Goal: Information Seeking & Learning: Learn about a topic

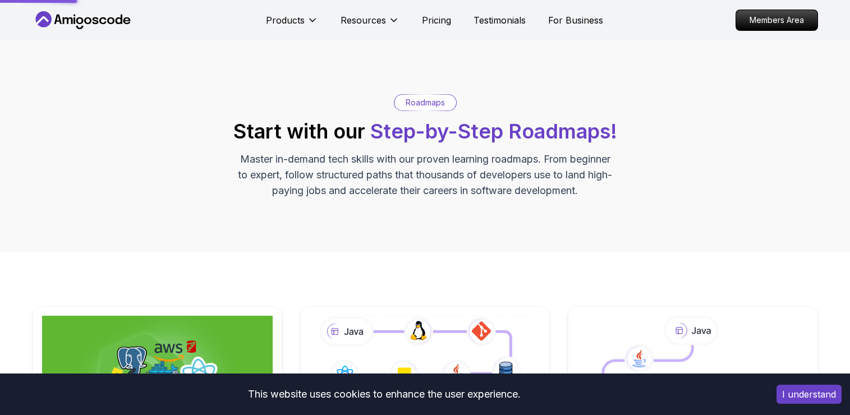
scroll to position [240, 0]
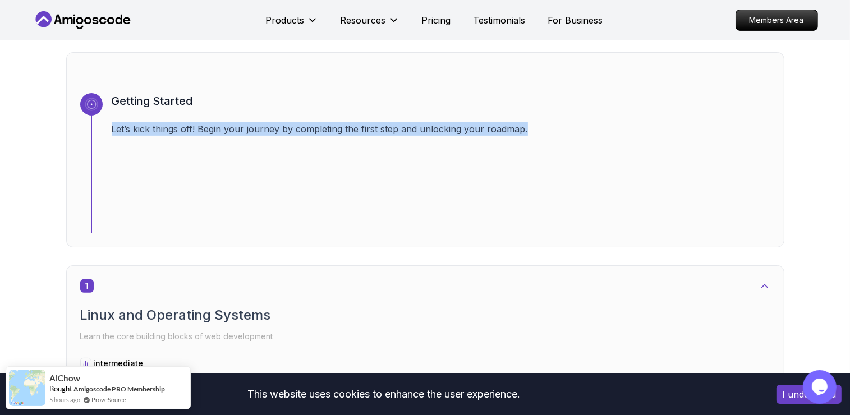
drag, startPoint x: 107, startPoint y: 125, endPoint x: 367, endPoint y: 123, distance: 260.3
click at [583, 136] on div "Getting Started Let’s kick things off! Begin your journey by completing the fir…" at bounding box center [425, 163] width 690 height 140
drag, startPoint x: 367, startPoint y: 123, endPoint x: 359, endPoint y: 126, distance: 8.9
click at [359, 126] on p "Let’s kick things off! Begin your journey by completing the first step and unlo…" at bounding box center [441, 128] width 659 height 13
click at [297, 136] on div "Getting Started Let’s kick things off! Begin your journey by completing the fir…" at bounding box center [441, 163] width 659 height 140
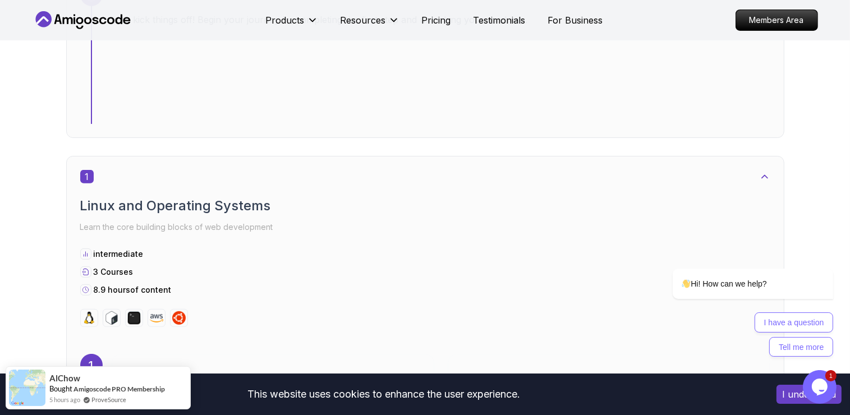
scroll to position [576, 0]
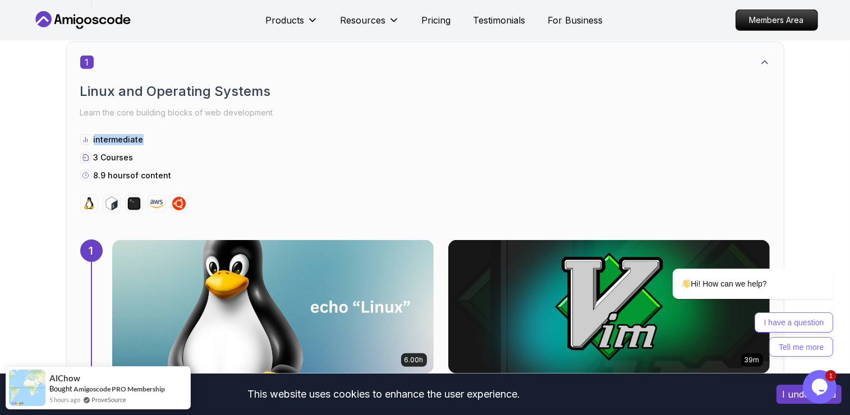
drag, startPoint x: 88, startPoint y: 136, endPoint x: 171, endPoint y: 133, distance: 82.5
click at [171, 134] on div "intermediate" at bounding box center [425, 139] width 690 height 11
drag, startPoint x: 171, startPoint y: 133, endPoint x: 150, endPoint y: 158, distance: 32.3
click at [150, 158] on div "3 Courses" at bounding box center [425, 157] width 690 height 11
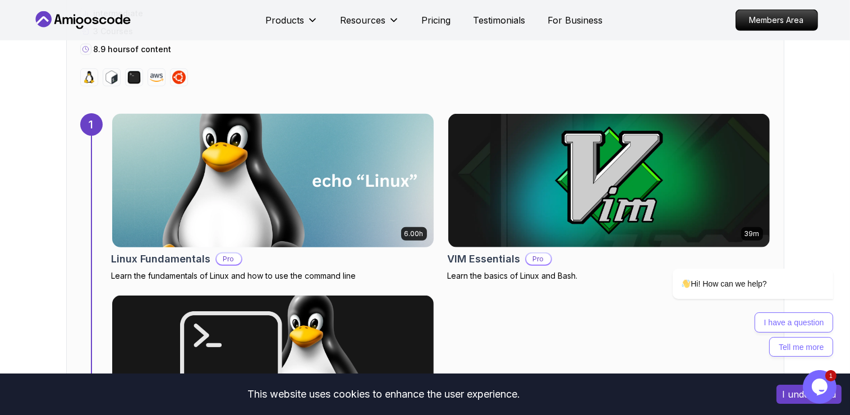
scroll to position [802, 0]
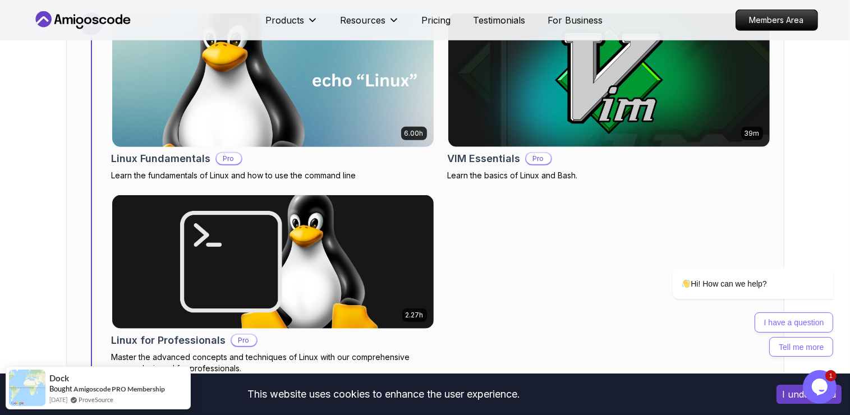
click at [309, 109] on img at bounding box center [273, 80] width 338 height 140
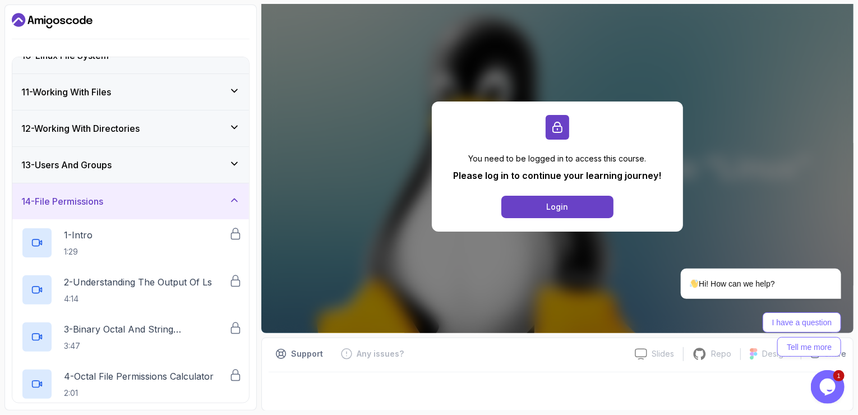
scroll to position [346, 0]
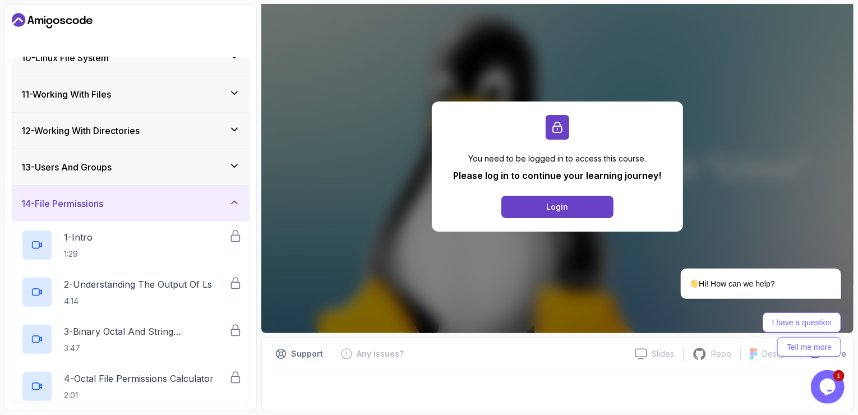
click at [218, 204] on div "14 - File Permissions" at bounding box center [130, 203] width 219 height 13
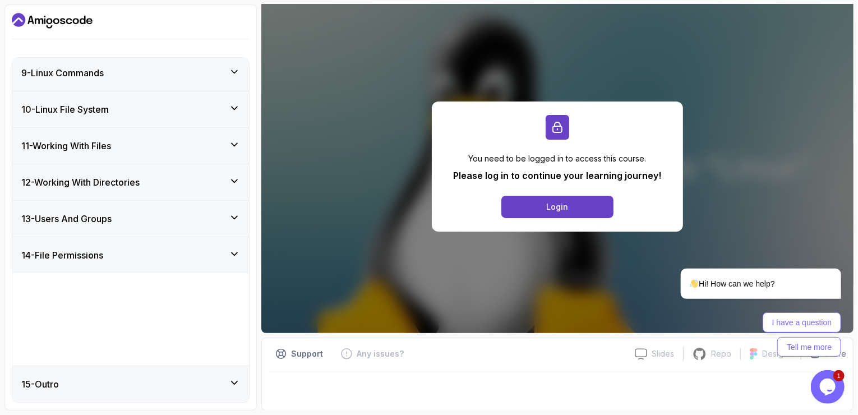
scroll to position [199, 0]
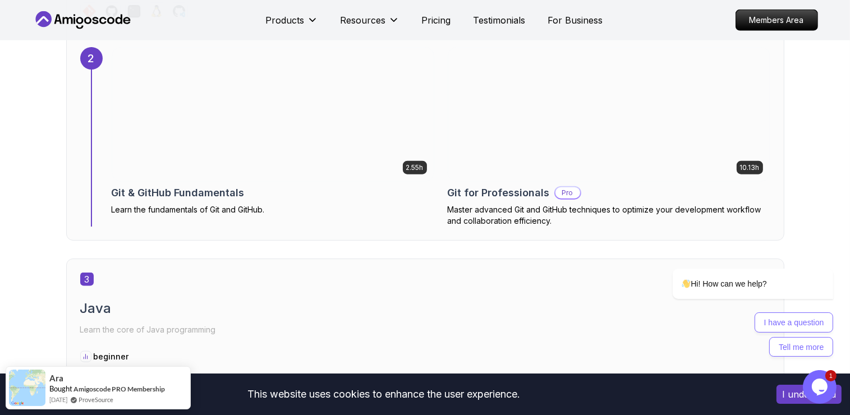
scroll to position [1360, 0]
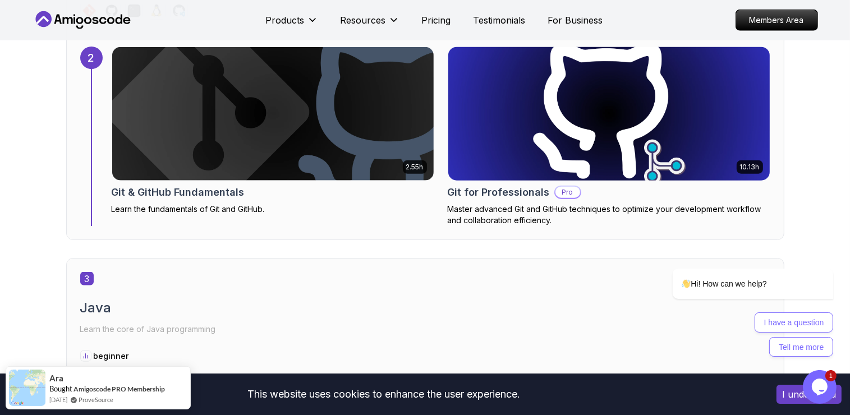
click at [594, 145] on img at bounding box center [609, 114] width 338 height 140
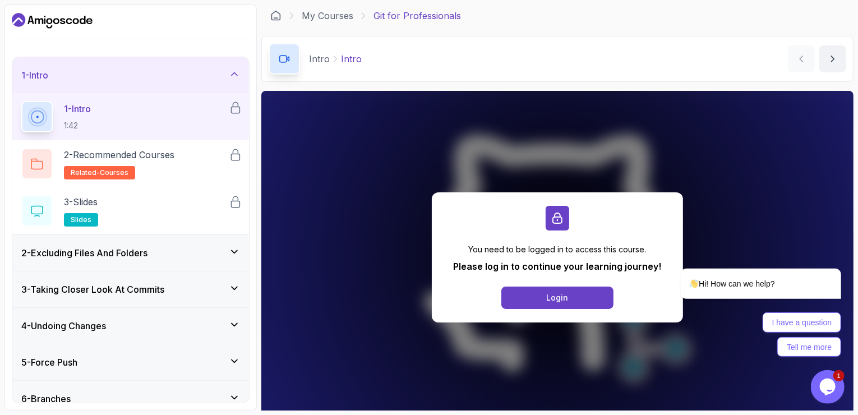
click at [186, 80] on div "1 - Intro" at bounding box center [130, 74] width 219 height 13
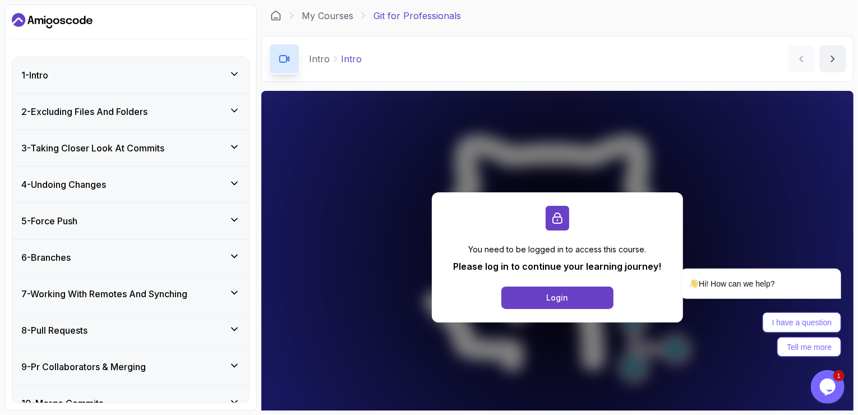
click at [186, 80] on div "1 - Intro" at bounding box center [130, 74] width 219 height 13
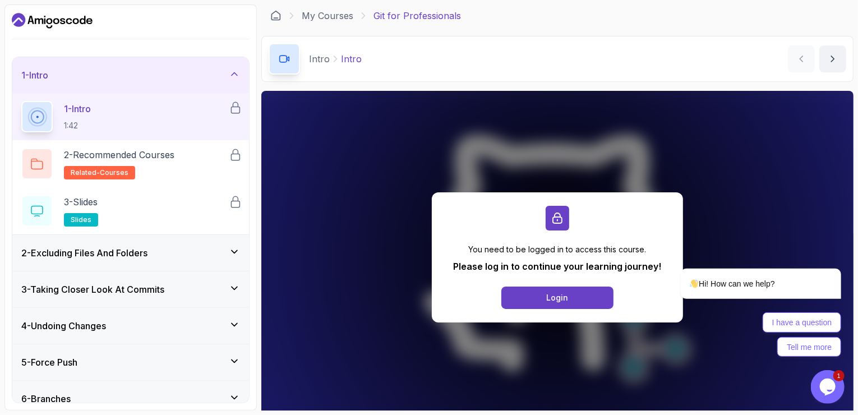
click at [109, 86] on div "1 - Intro" at bounding box center [130, 75] width 237 height 36
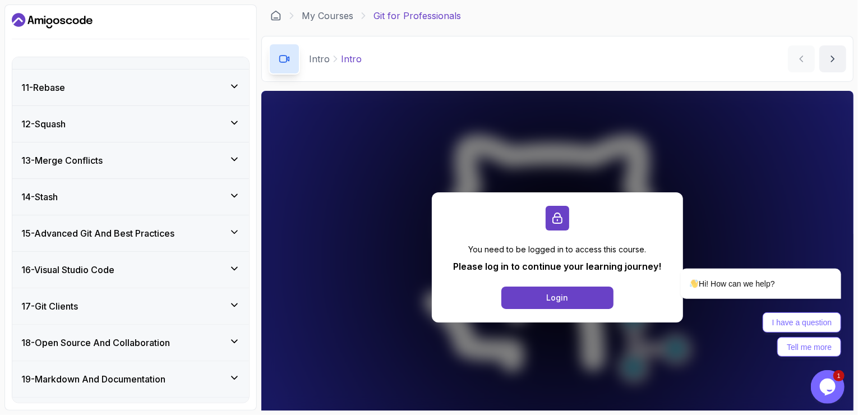
scroll to position [381, 0]
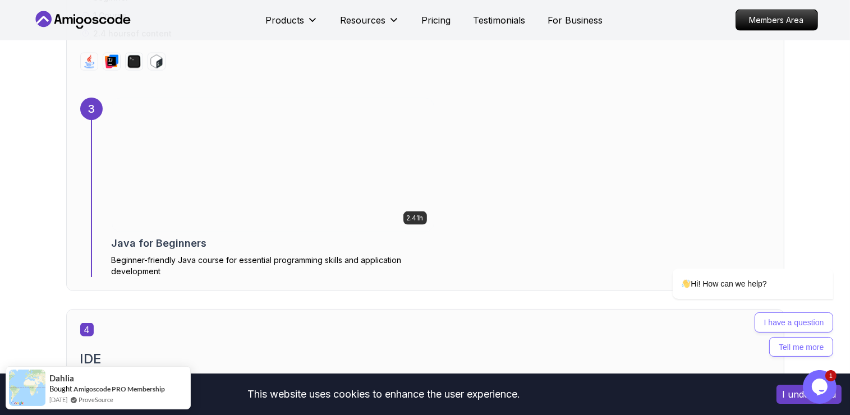
scroll to position [1717, 0]
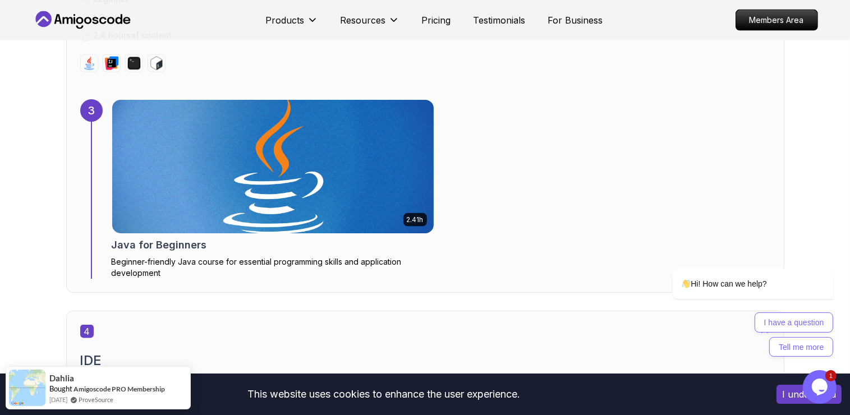
click at [276, 181] on img at bounding box center [273, 166] width 338 height 140
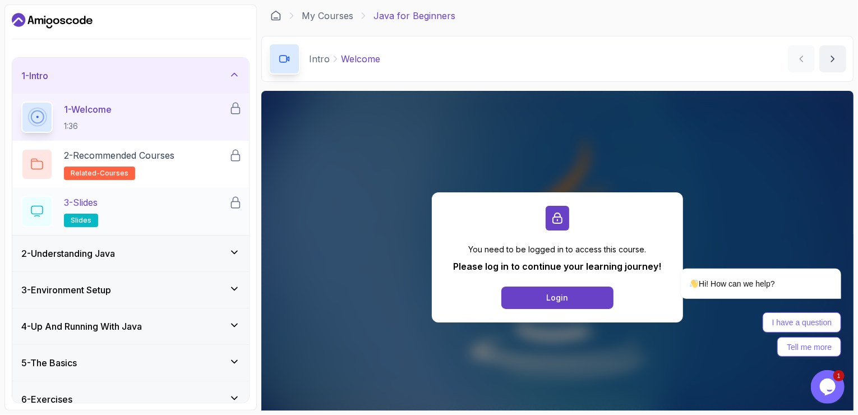
click at [38, 219] on div at bounding box center [36, 211] width 31 height 31
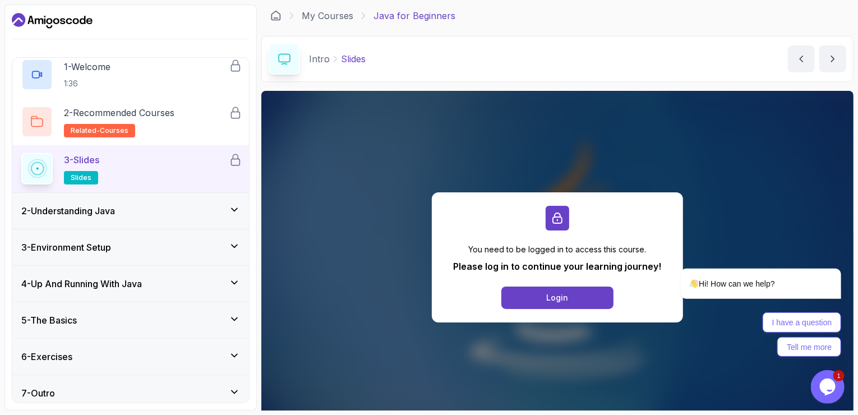
scroll to position [49, 0]
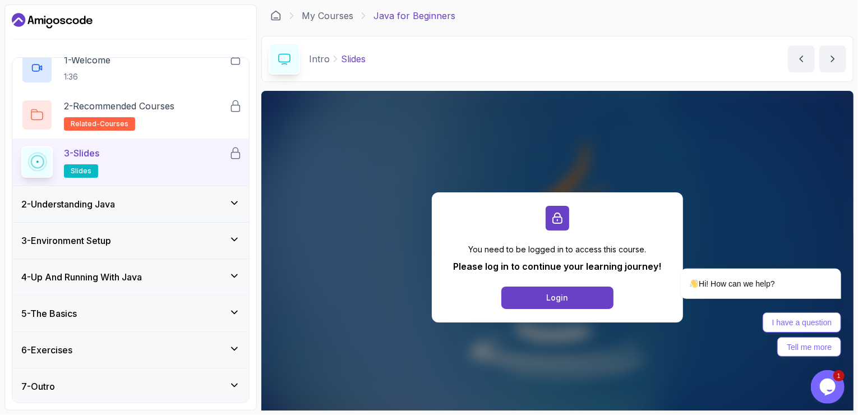
click at [151, 356] on div "6 - Exercises" at bounding box center [130, 350] width 237 height 36
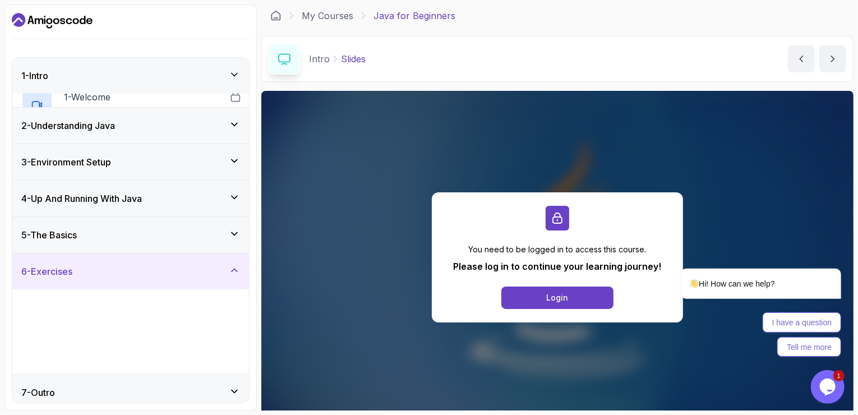
scroll to position [2, 0]
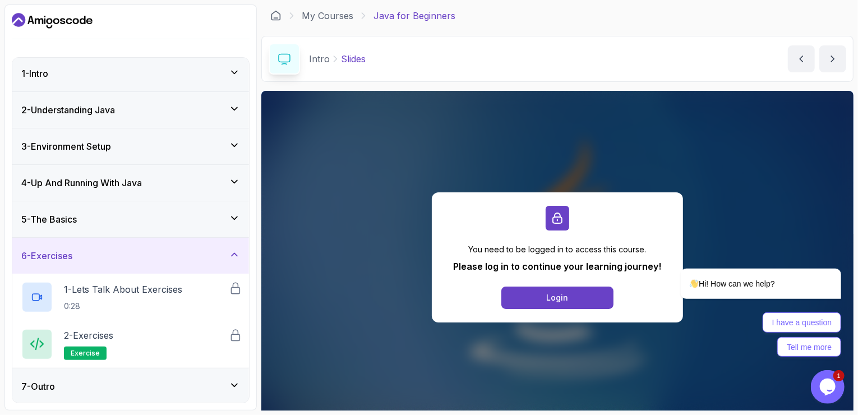
click at [202, 252] on div "6 - Exercises" at bounding box center [130, 255] width 219 height 13
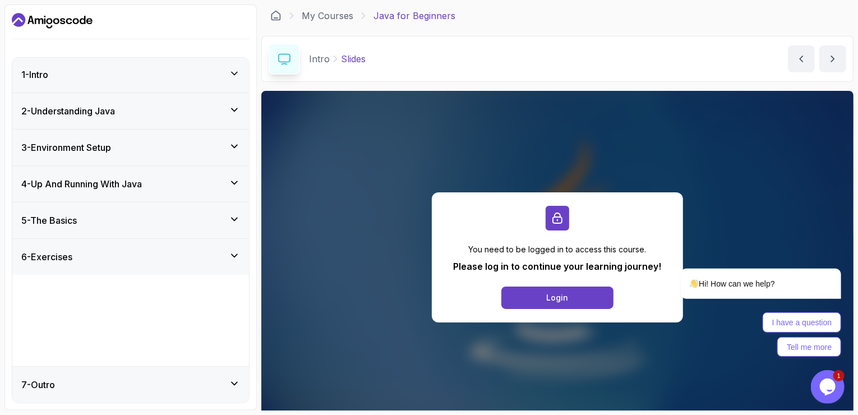
scroll to position [0, 0]
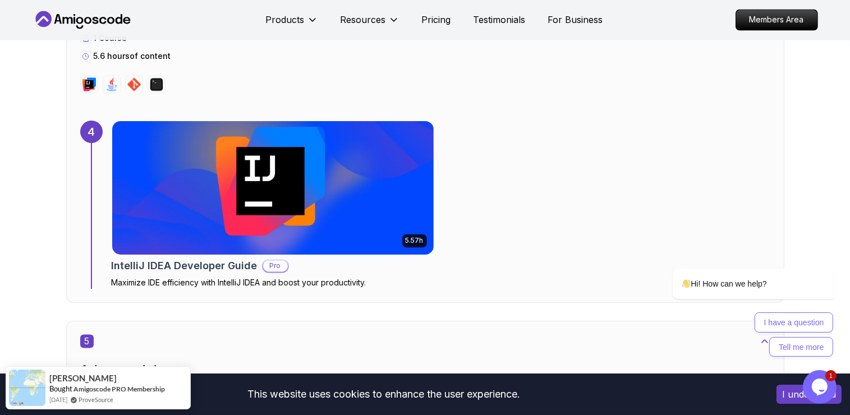
scroll to position [2105, 0]
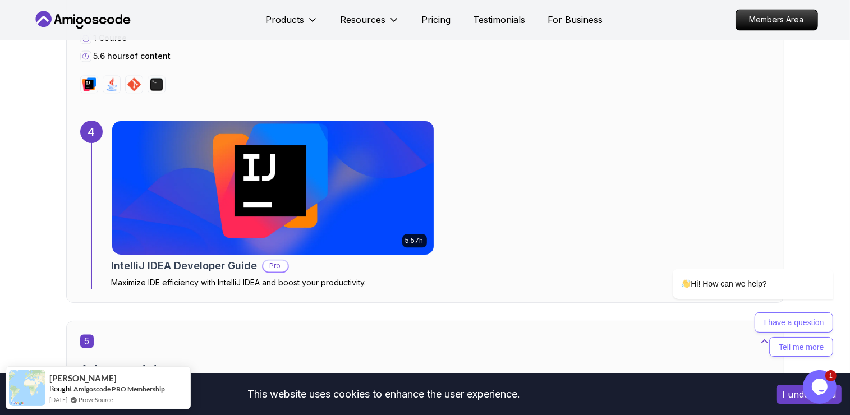
click at [190, 217] on img at bounding box center [273, 188] width 338 height 140
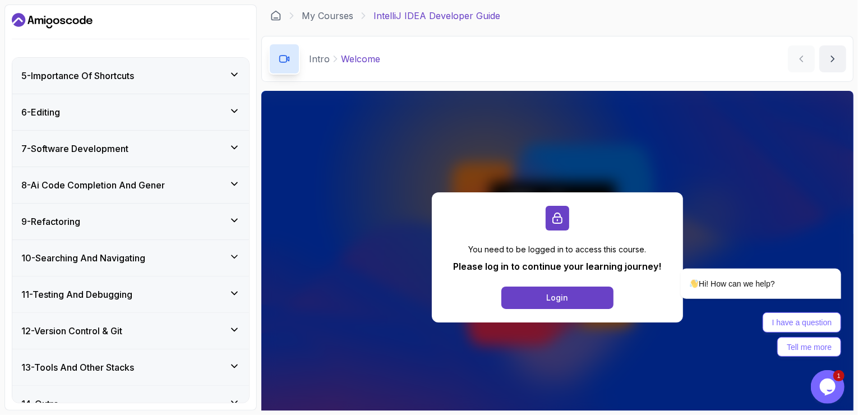
scroll to position [304, 0]
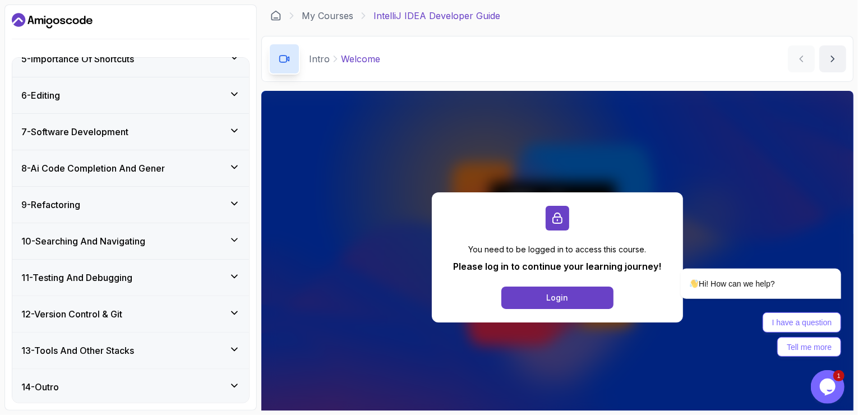
click at [190, 289] on div "11 - Testing And Debugging" at bounding box center [130, 278] width 237 height 36
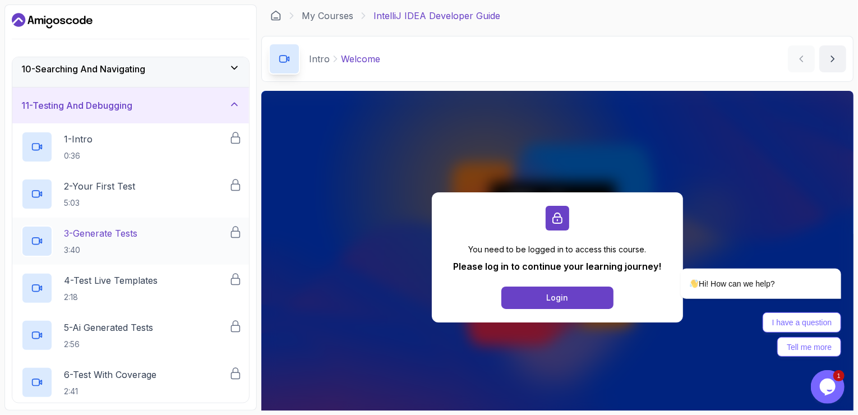
scroll to position [493, 0]
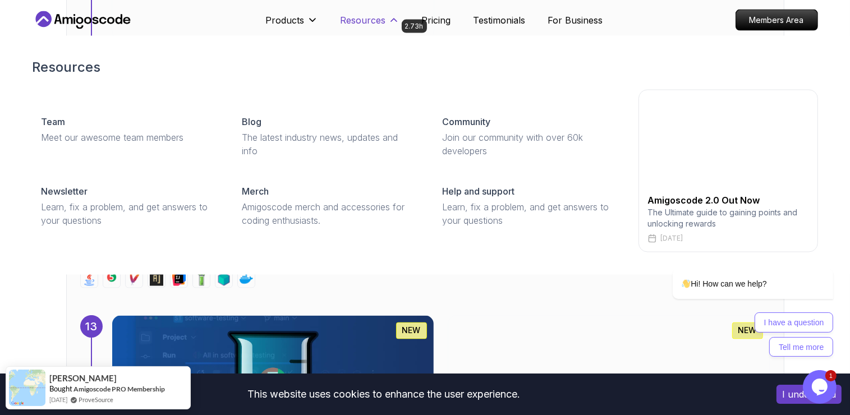
scroll to position [6119, 0]
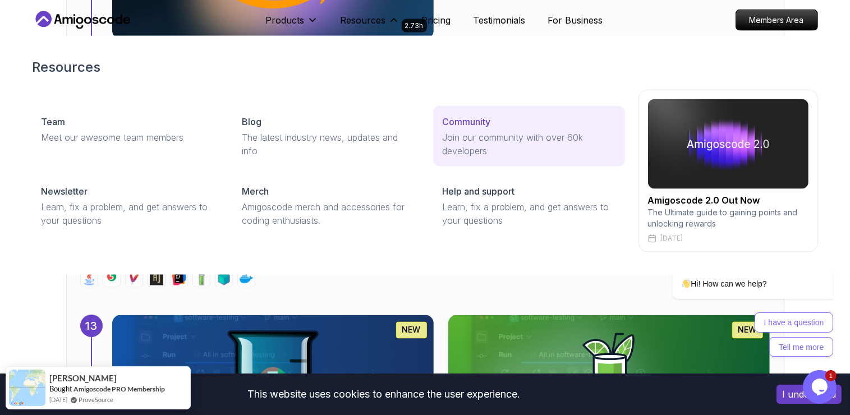
click at [476, 107] on link "Community Join our community with over 60k developers" at bounding box center [528, 136] width 191 height 61
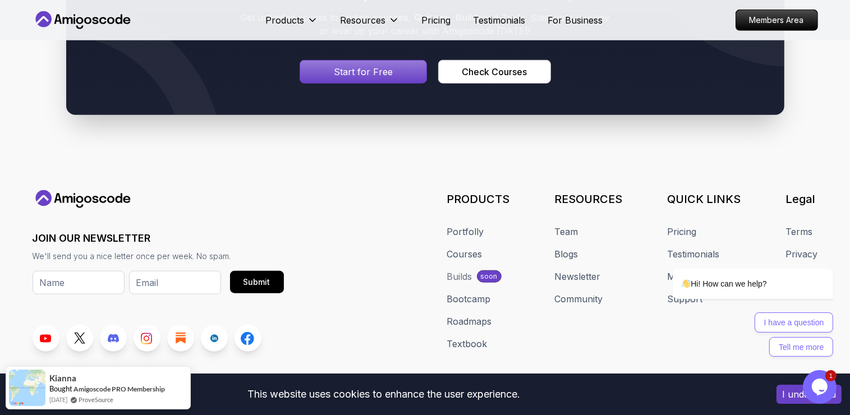
scroll to position [1066, 0]
